Goal: Information Seeking & Learning: Obtain resource

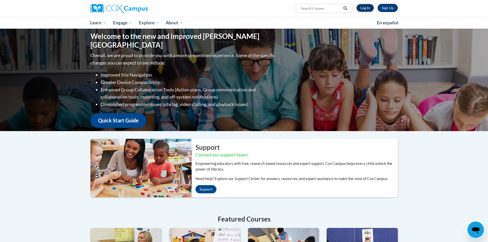
click at [365, 10] on link "Log In" at bounding box center [366, 8] width 18 height 8
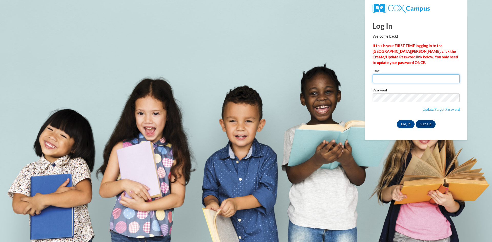
click at [388, 77] on input "Email" at bounding box center [416, 78] width 87 height 9
type input "nicholaherman@lowndes.k12.ga.us"
click at [405, 120] on input "Log In" at bounding box center [406, 124] width 18 height 8
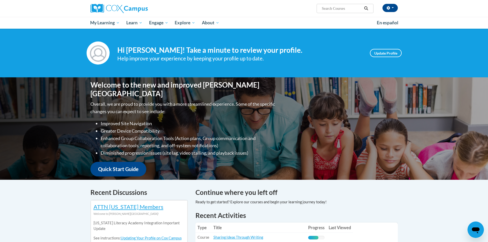
click at [347, 8] on input "Search..." at bounding box center [341, 8] width 41 height 6
type input "kittens first full moon"
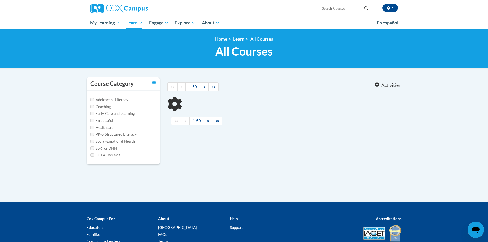
type input "kittens first full moon"
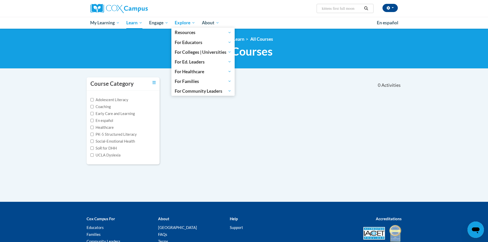
click at [185, 25] on span "Explore" at bounding box center [185, 23] width 21 height 6
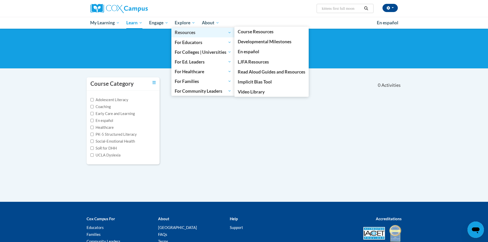
click at [188, 32] on span "Resources" at bounding box center [203, 32] width 57 height 6
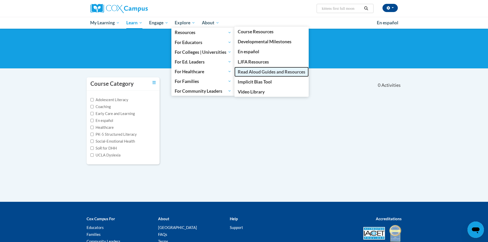
click at [251, 72] on span "Read Aloud Guides and Resources" at bounding box center [272, 71] width 68 height 5
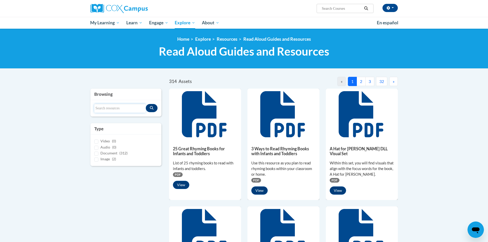
click at [109, 109] on input "Search resources" at bounding box center [120, 108] width 52 height 9
type input "kitten"
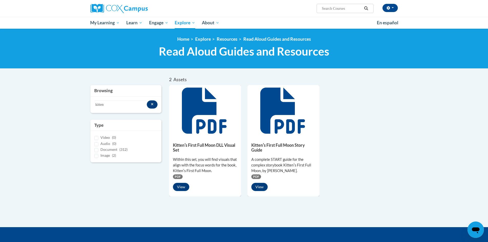
click at [107, 150] on span "Document" at bounding box center [108, 149] width 17 height 4
click at [98, 150] on input "Document (312)" at bounding box center [96, 150] width 4 height 4
checkbox input "true"
click at [183, 188] on button "View" at bounding box center [181, 187] width 16 height 8
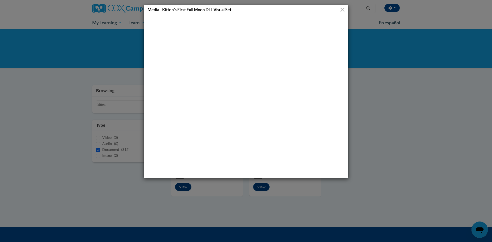
click at [341, 9] on button "Close" at bounding box center [342, 10] width 6 height 6
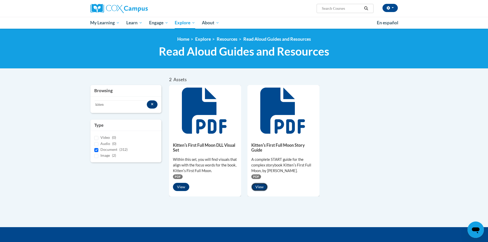
click at [260, 190] on button "View" at bounding box center [259, 187] width 16 height 8
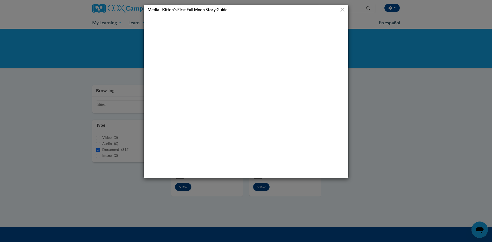
click at [344, 8] on button "Close" at bounding box center [342, 10] width 6 height 6
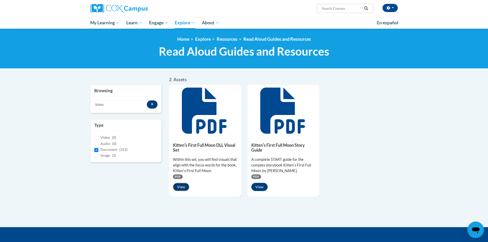
click at [182, 189] on button "View" at bounding box center [181, 187] width 16 height 8
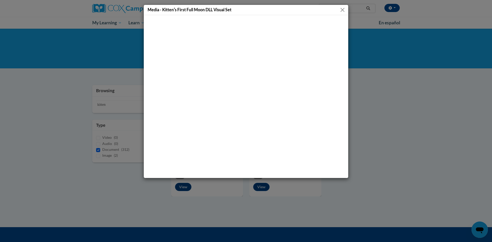
click at [344, 10] on button "Close" at bounding box center [342, 10] width 6 height 6
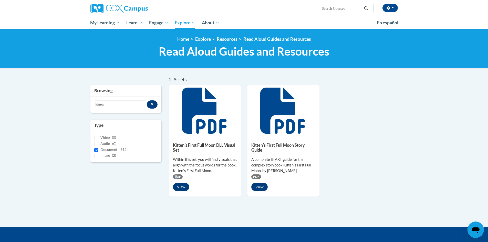
click at [176, 177] on span "PDF" at bounding box center [178, 177] width 10 height 5
click at [216, 101] on icon at bounding box center [205, 111] width 46 height 46
click at [178, 188] on button "View" at bounding box center [181, 187] width 16 height 8
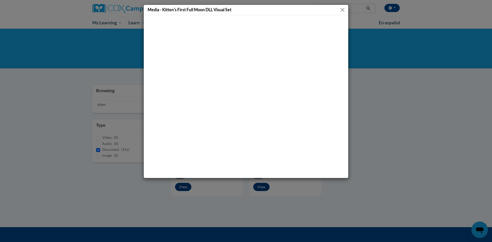
click at [342, 8] on button "Close" at bounding box center [342, 10] width 6 height 6
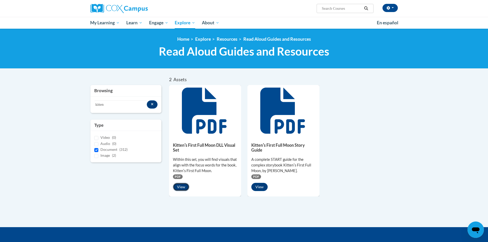
click at [184, 189] on button "View" at bounding box center [181, 187] width 16 height 8
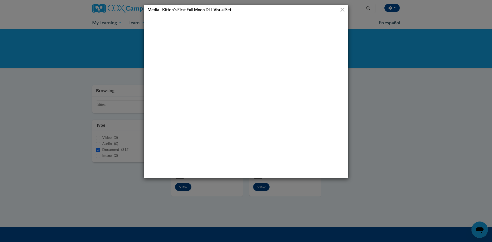
click at [342, 12] on button "Close" at bounding box center [342, 10] width 6 height 6
